Goal: Use online tool/utility

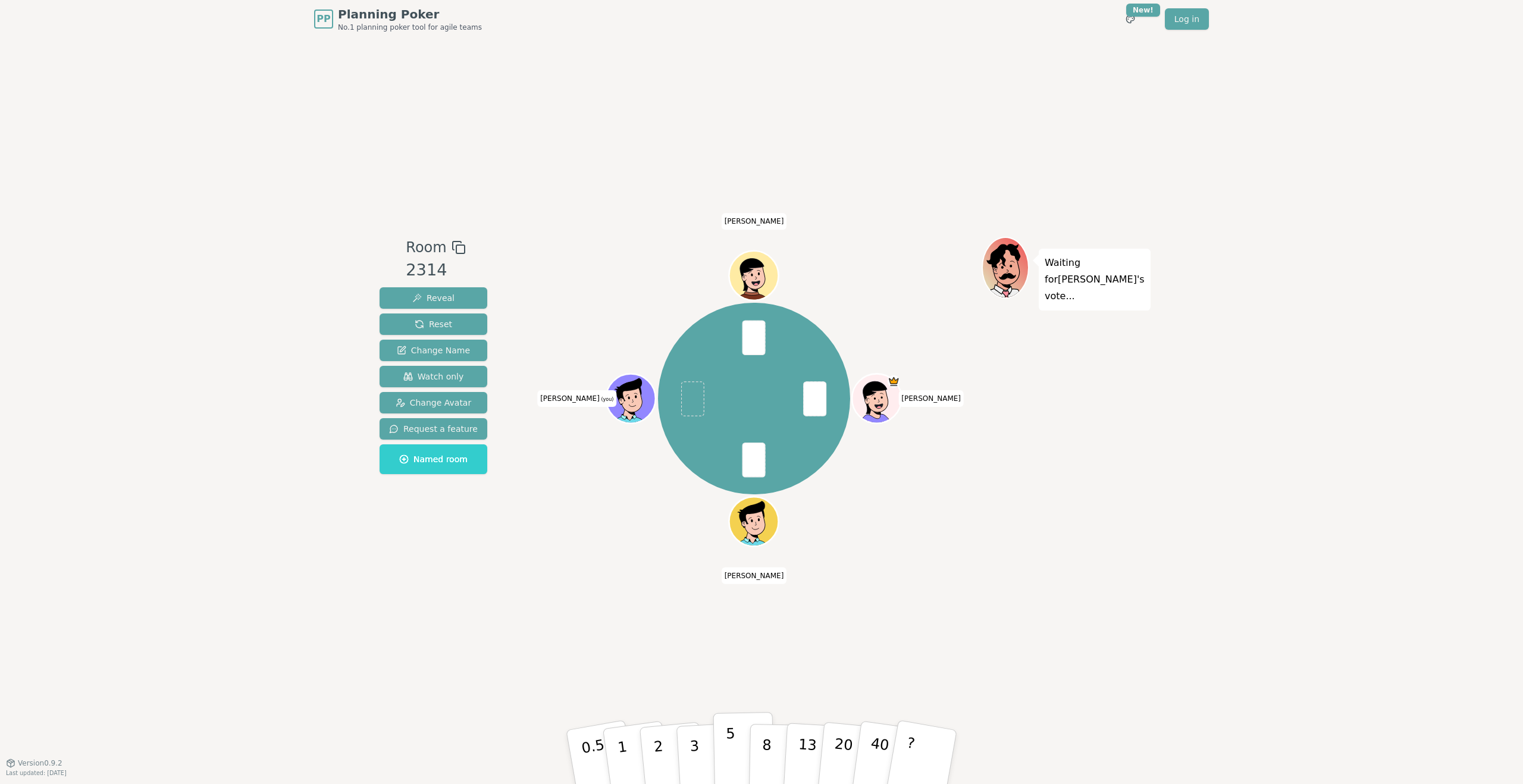
click at [736, 761] on button "5" at bounding box center [743, 757] width 61 height 91
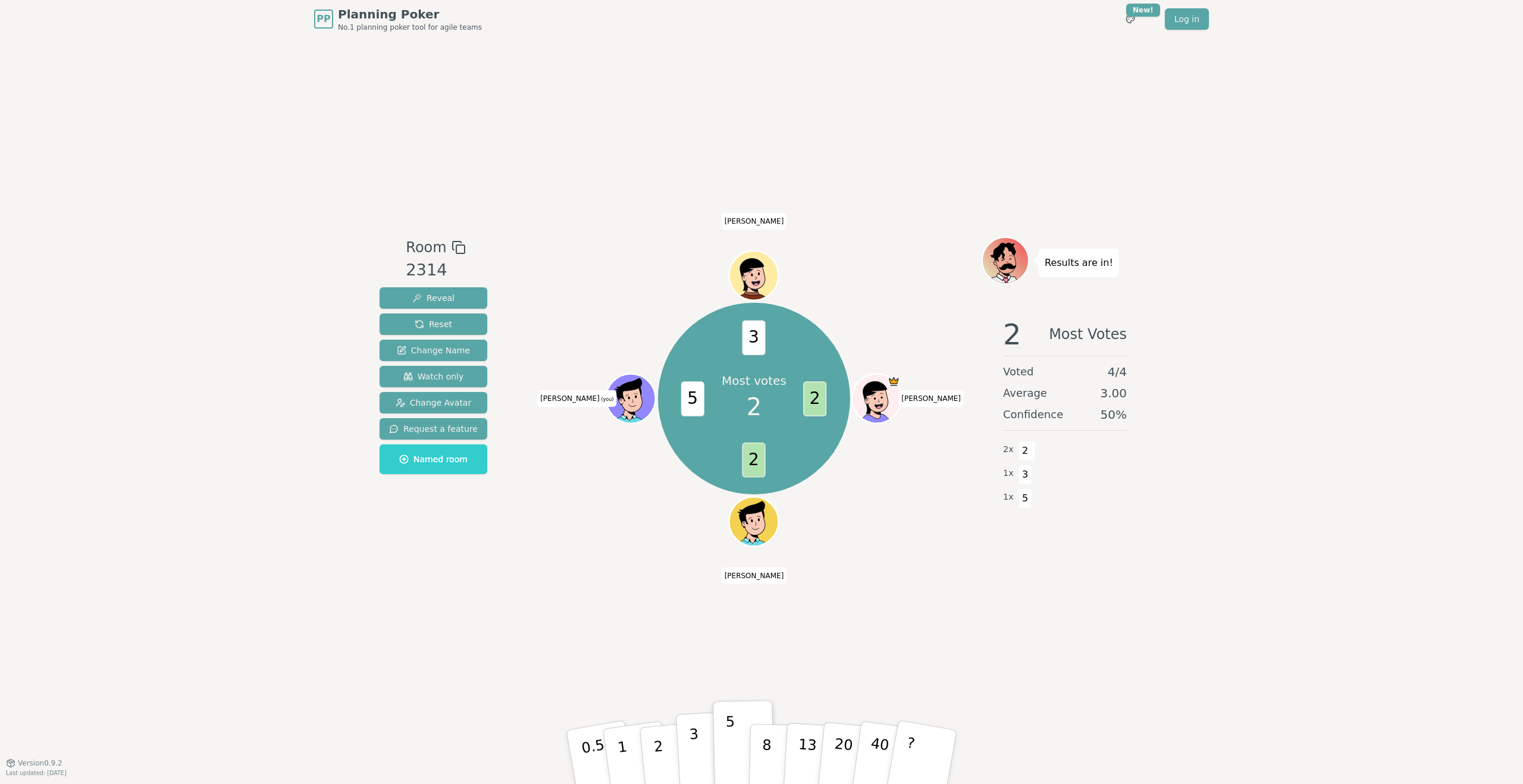
click at [699, 749] on button "3" at bounding box center [708, 757] width 65 height 93
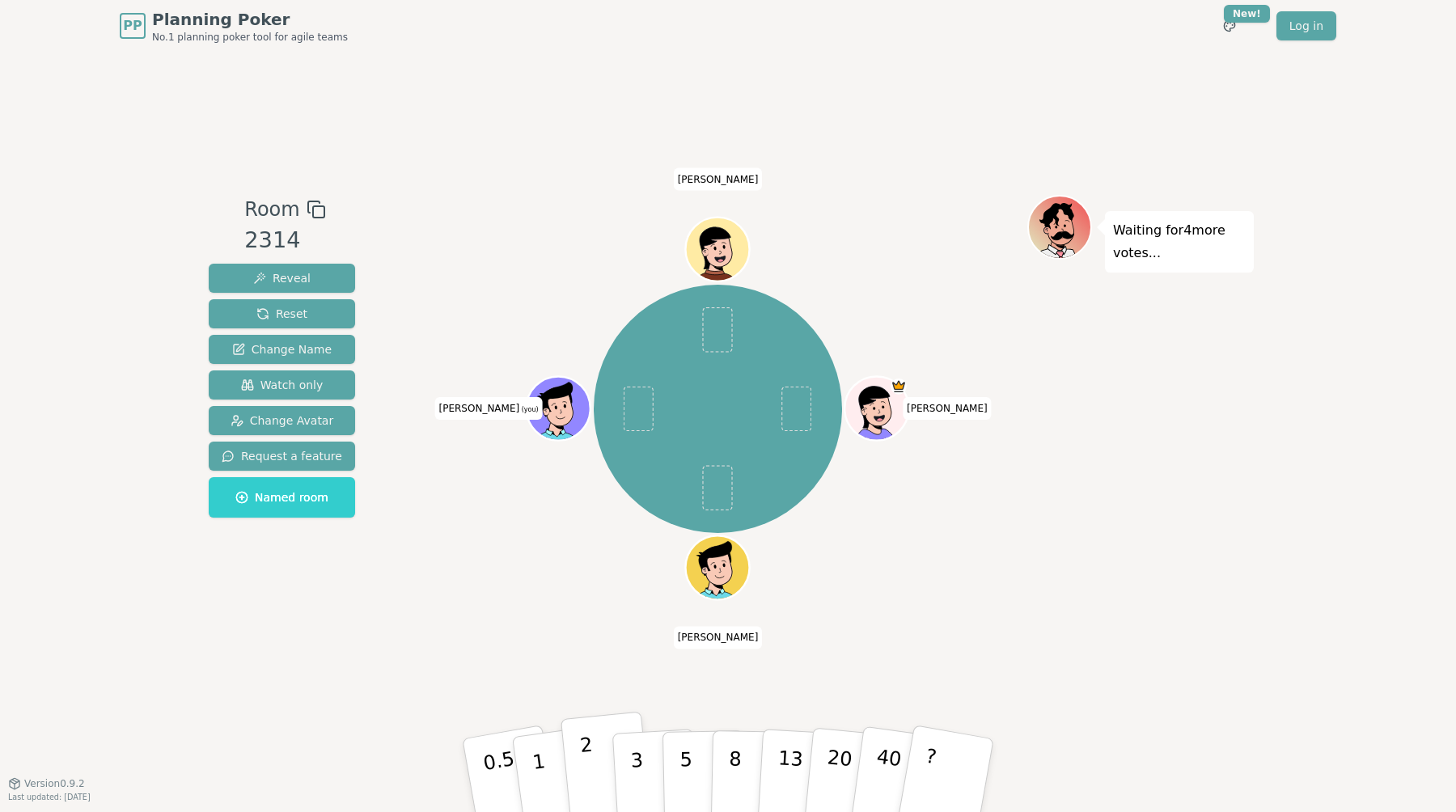
click at [593, 779] on p "2" at bounding box center [589, 778] width 21 height 88
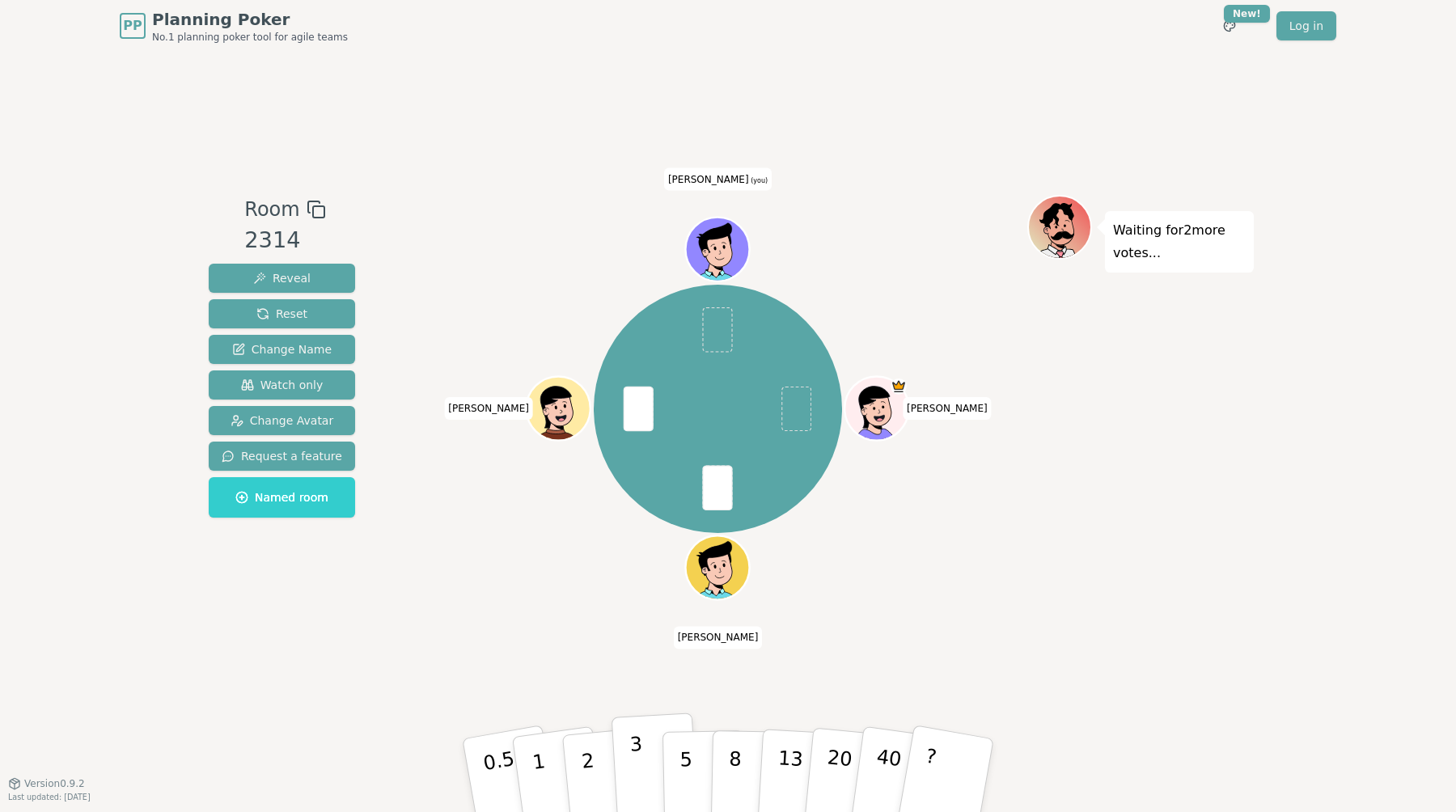
click at [643, 765] on button "3" at bounding box center [655, 775] width 88 height 126
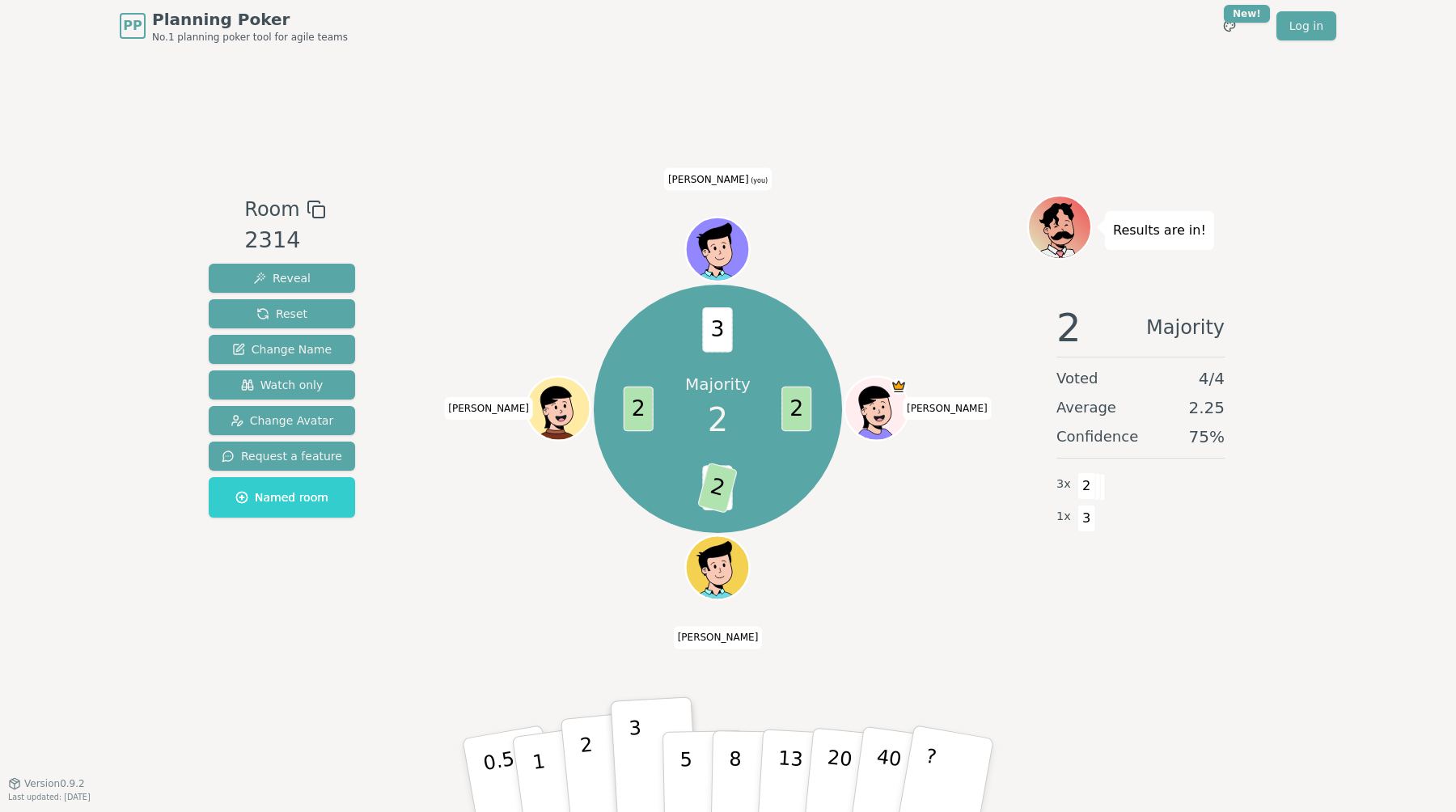
click at [599, 778] on button "2" at bounding box center [606, 776] width 92 height 128
